Goal: Task Accomplishment & Management: Use online tool/utility

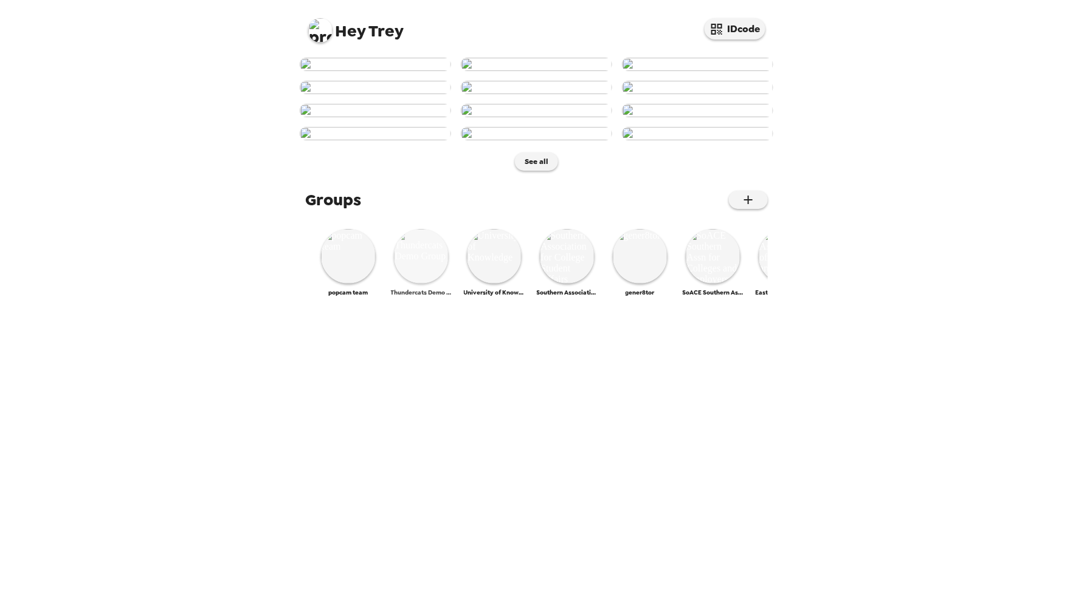
scroll to position [401, 0]
click at [349, 284] on img at bounding box center [348, 256] width 55 height 55
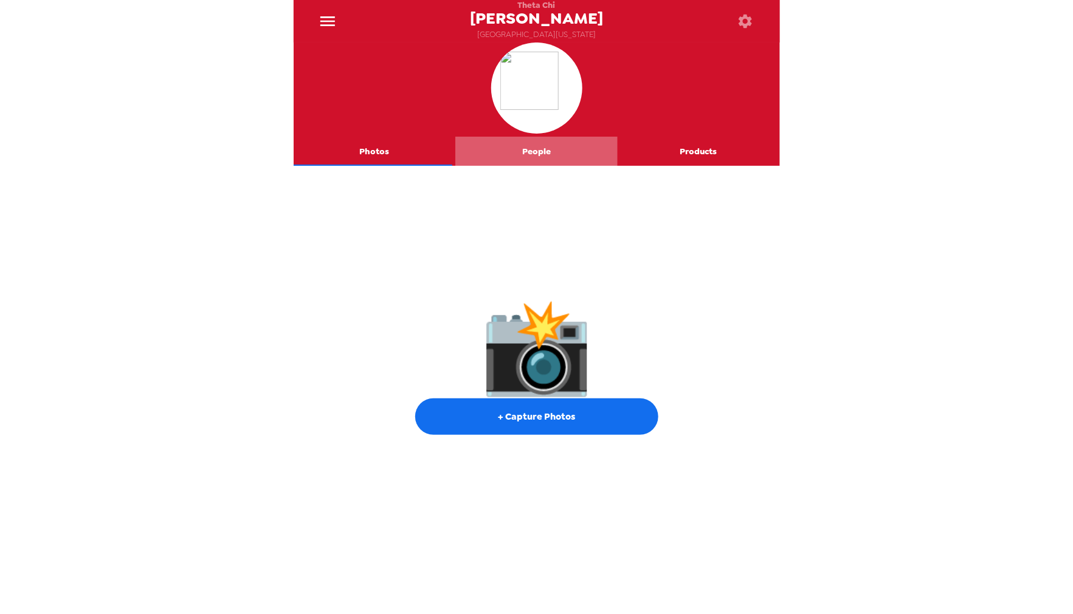
click at [537, 156] on button "People" at bounding box center [536, 151] width 162 height 29
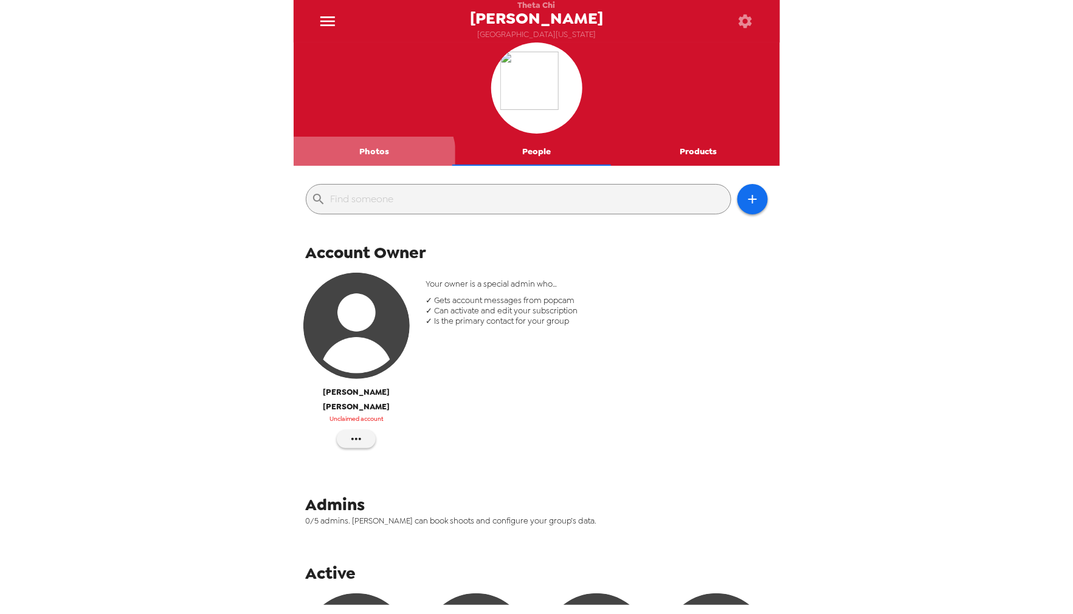
click at [373, 160] on button "Photos" at bounding box center [375, 151] width 162 height 29
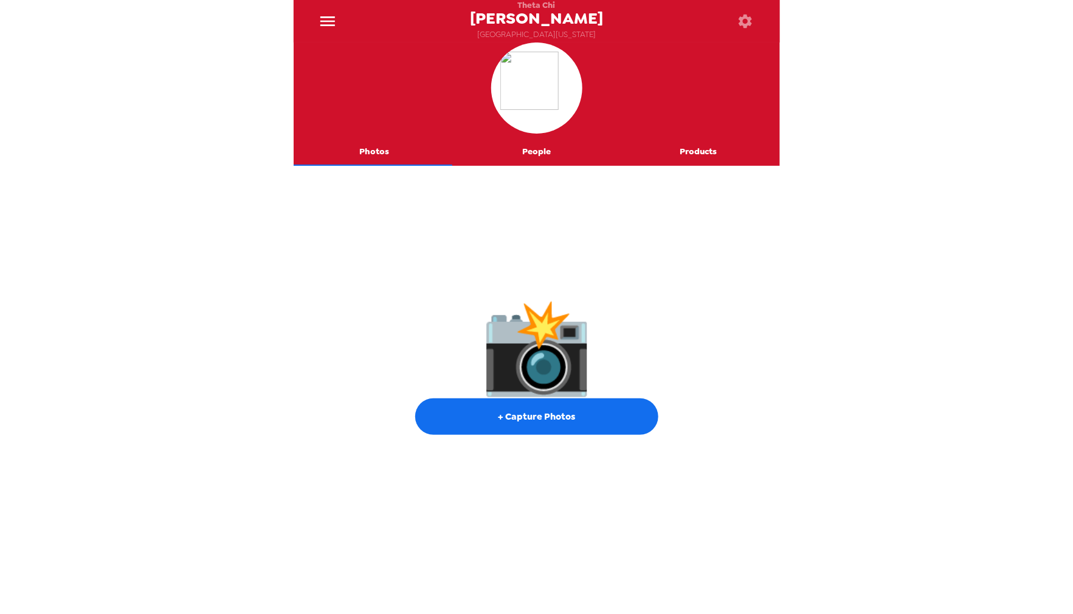
click at [733, 25] on button "button" at bounding box center [746, 22] width 40 height 40
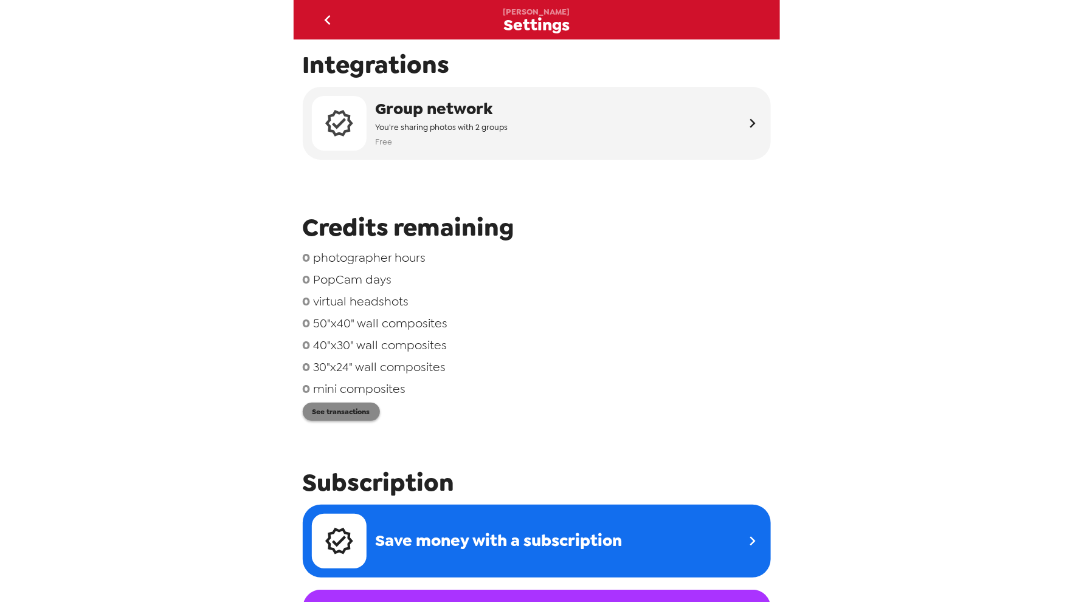
click at [355, 416] on button "See transactions" at bounding box center [341, 412] width 77 height 18
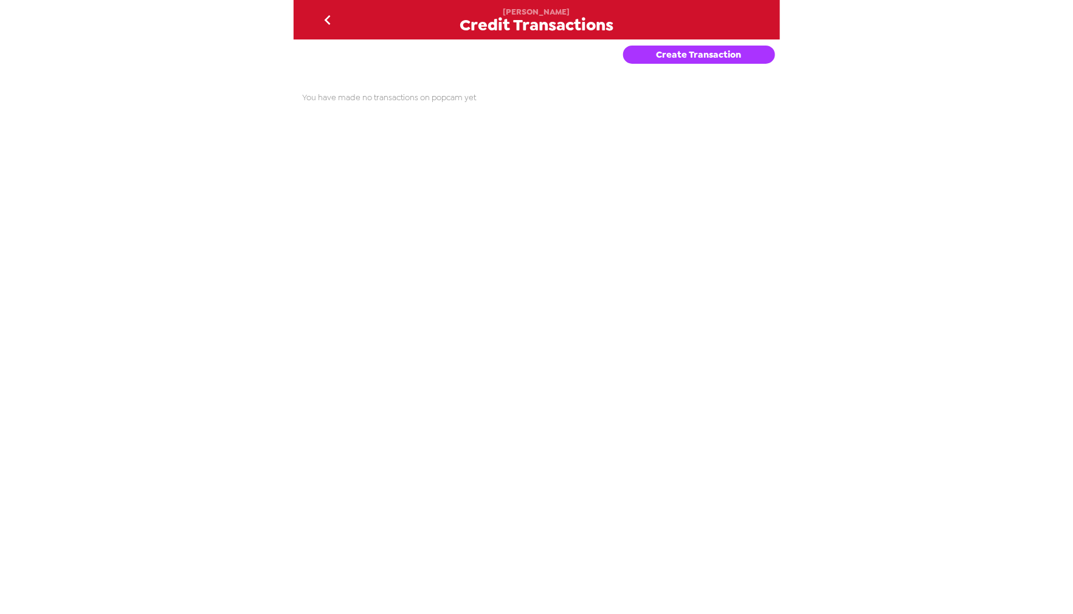
click at [330, 26] on icon "go back" at bounding box center [327, 19] width 19 height 19
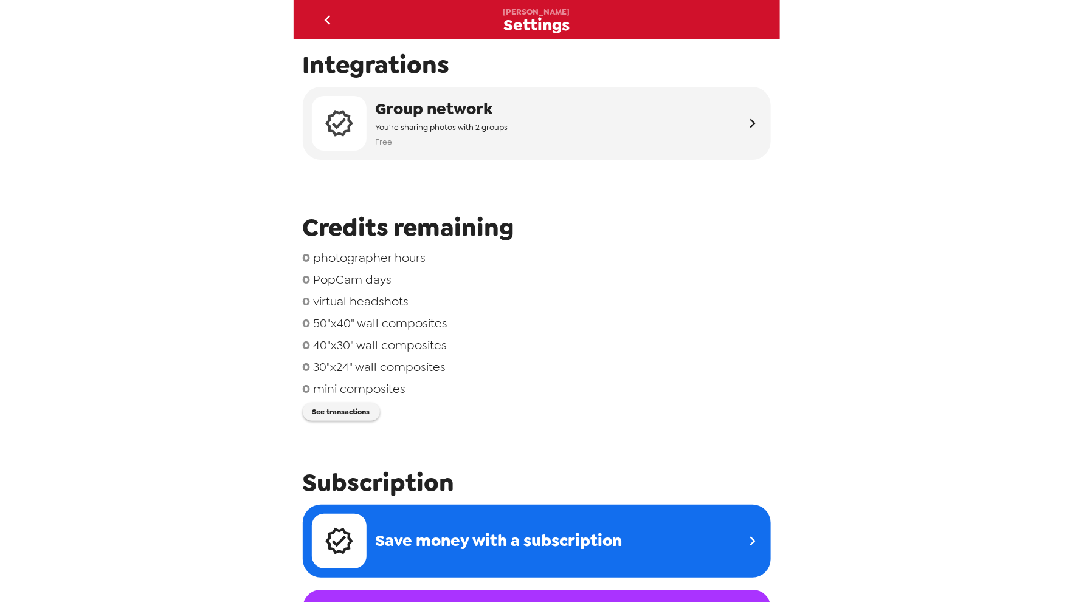
click at [320, 15] on icon "go back" at bounding box center [327, 19] width 19 height 19
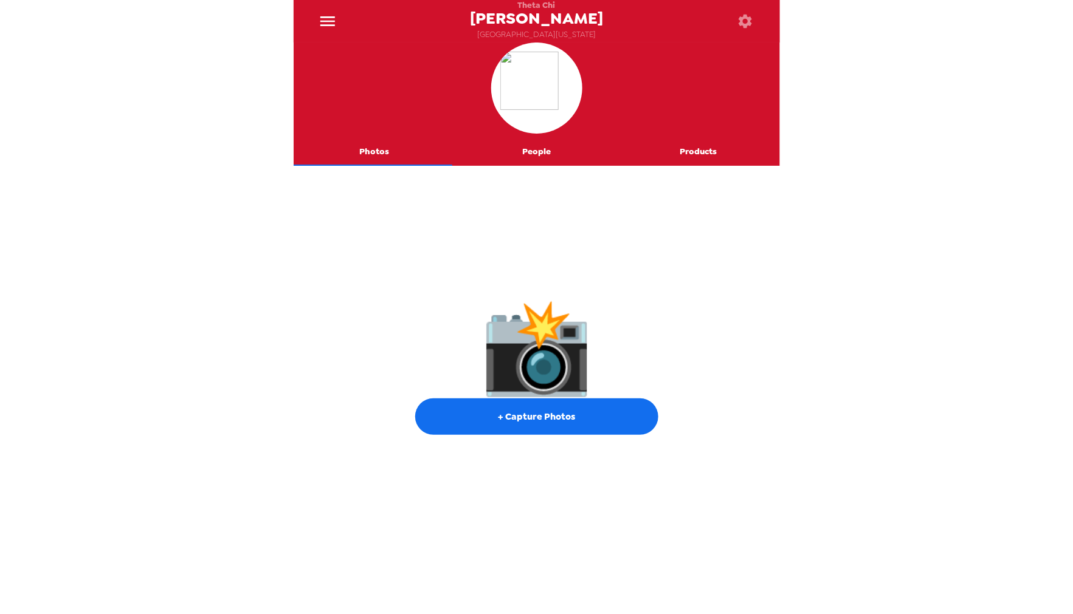
click at [744, 26] on icon "button" at bounding box center [744, 21] width 13 height 13
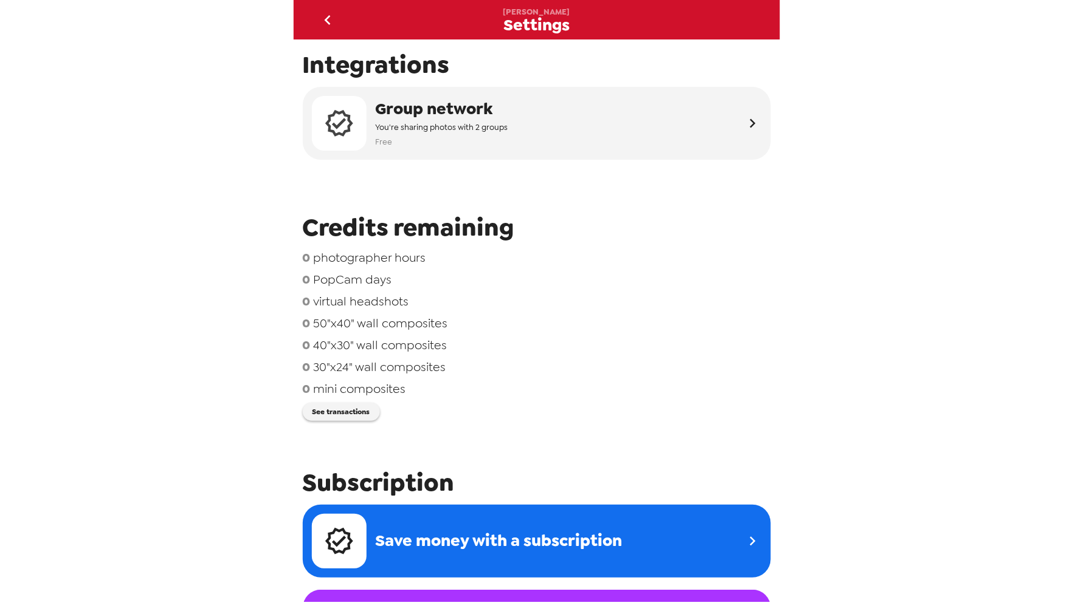
click at [328, 18] on icon "go back" at bounding box center [328, 20] width 6 height 10
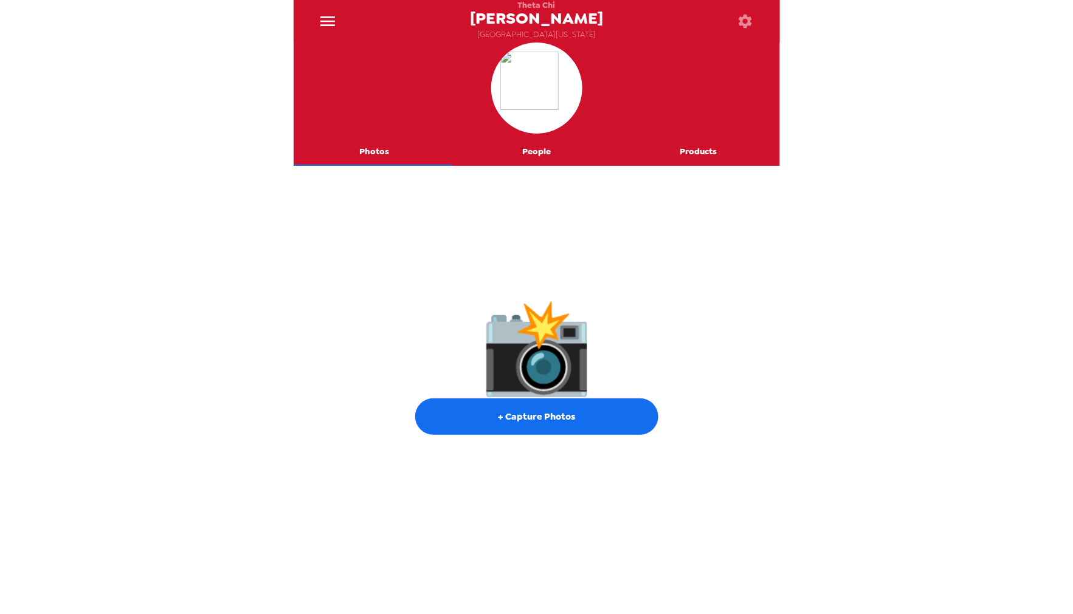
click at [540, 155] on button "People" at bounding box center [536, 151] width 162 height 29
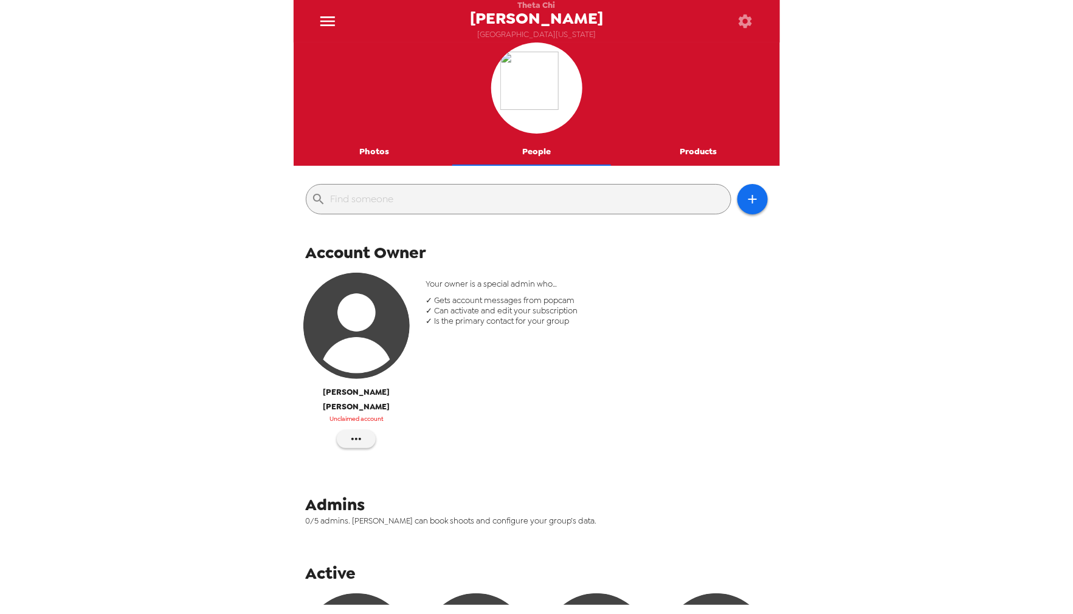
click at [350, 148] on button "Photos" at bounding box center [375, 151] width 162 height 29
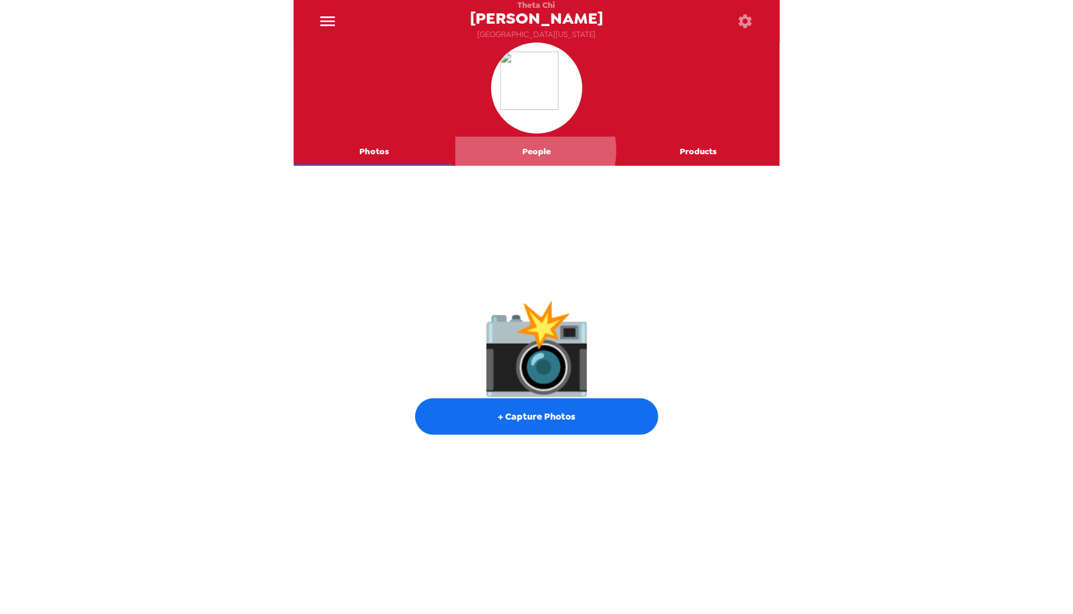
click at [529, 151] on button "People" at bounding box center [536, 151] width 162 height 29
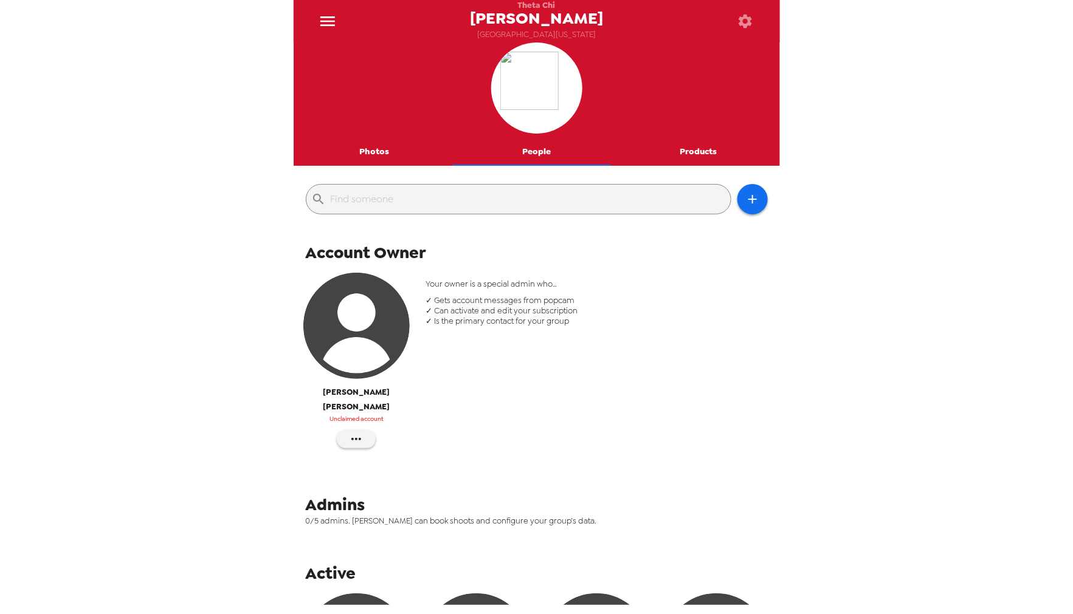
click at [608, 393] on div "Your owner is a special admin who… ✓ Gets account messages from popcam ✓ Can ac…" at bounding box center [596, 367] width 360 height 194
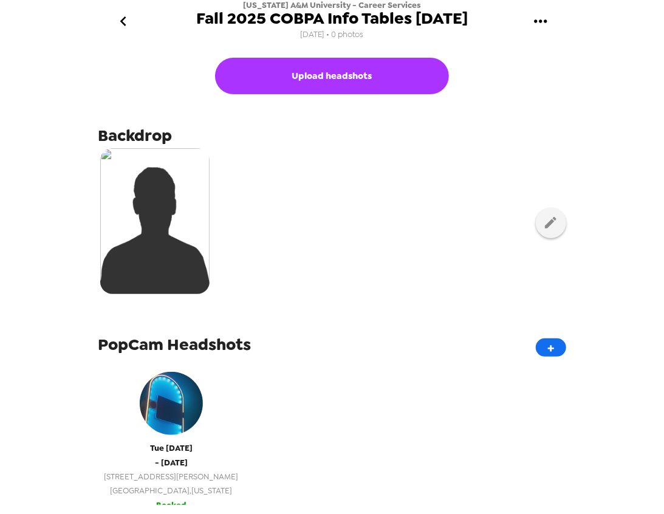
scroll to position [135, 0]
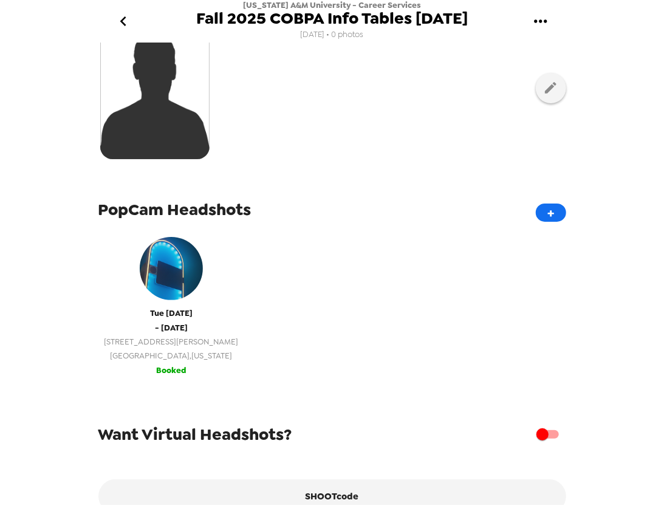
click at [161, 362] on span "[GEOGRAPHIC_DATA] , [US_STATE]" at bounding box center [172, 356] width 134 height 14
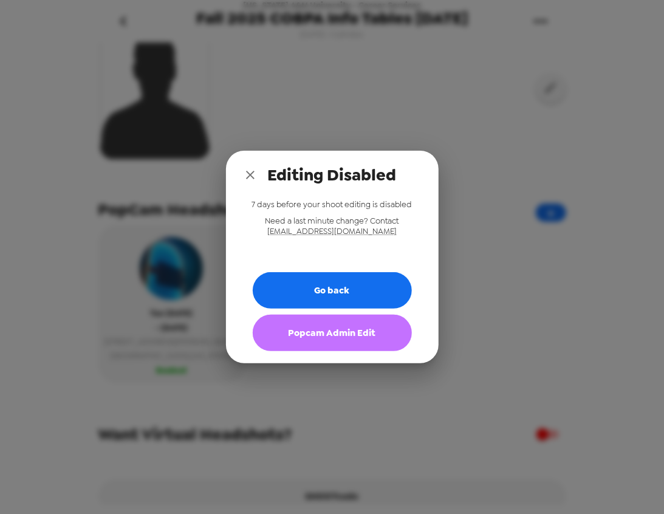
click at [320, 331] on button "Popcam Admin Edit" at bounding box center [332, 333] width 159 height 36
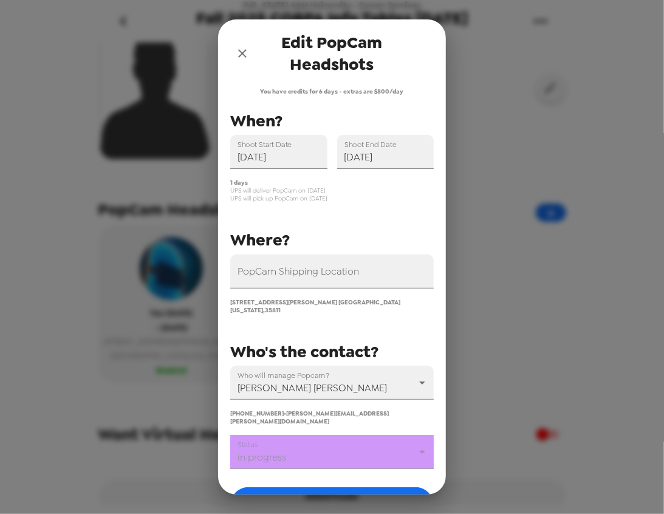
click at [287, 432] on body "Alabama A&M University - Career Services Fall 2025 COBPA Info Tables 10-14-25 8…" at bounding box center [332, 257] width 664 height 514
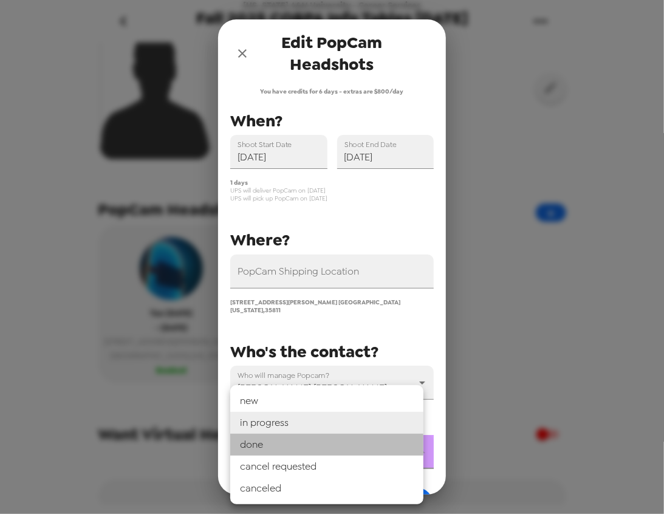
click at [292, 447] on li "done" at bounding box center [326, 445] width 193 height 22
type input "done"
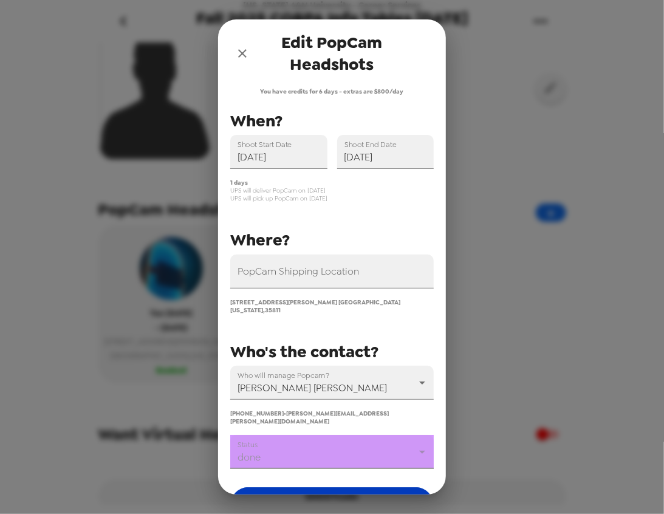
click at [299, 487] on button "Save" at bounding box center [332, 505] width 204 height 36
